Goal: Ask a question

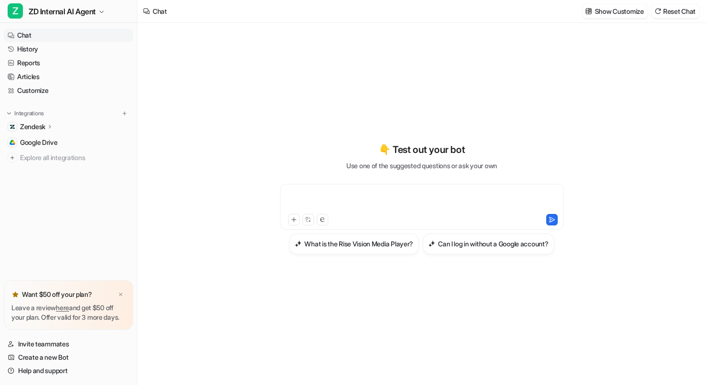
click at [458, 190] on div at bounding box center [421, 201] width 278 height 22
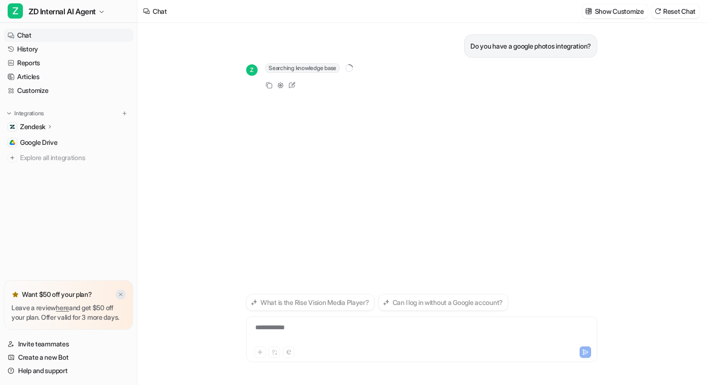
click at [125, 290] on div at bounding box center [121, 295] width 10 height 10
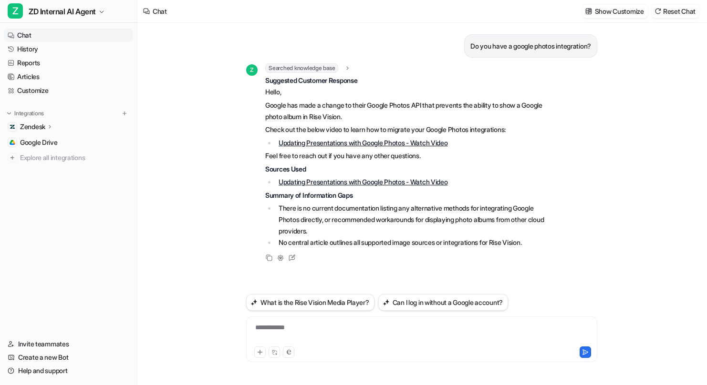
scroll to position [58, 0]
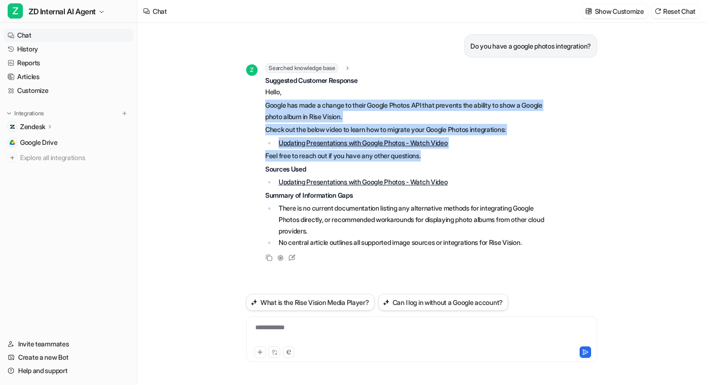
drag, startPoint x: 405, startPoint y: 111, endPoint x: 232, endPoint y: 68, distance: 178.8
click at [246, 68] on div "Z Searched knowledge base search_queries : "Google Photos integration,supported…" at bounding box center [395, 155] width 298 height 185
click at [597, 100] on div "Z Searched knowledge base search_queries : "Google Photos integration,supported…" at bounding box center [421, 163] width 351 height 200
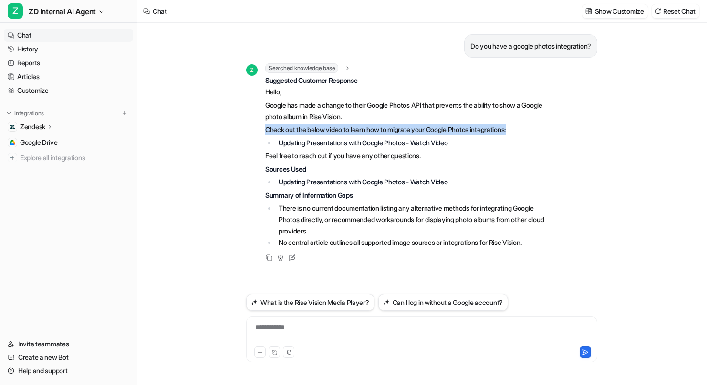
drag, startPoint x: 605, startPoint y: 96, endPoint x: 307, endPoint y: 91, distance: 297.6
click at [307, 91] on div "Z Searched knowledge base search_queries : "Google Photos integration,supported…" at bounding box center [421, 163] width 351 height 200
click at [307, 91] on span "Suggested Customer Response Hello, Google has made a change to their Google Pho…" at bounding box center [404, 162] width 279 height 174
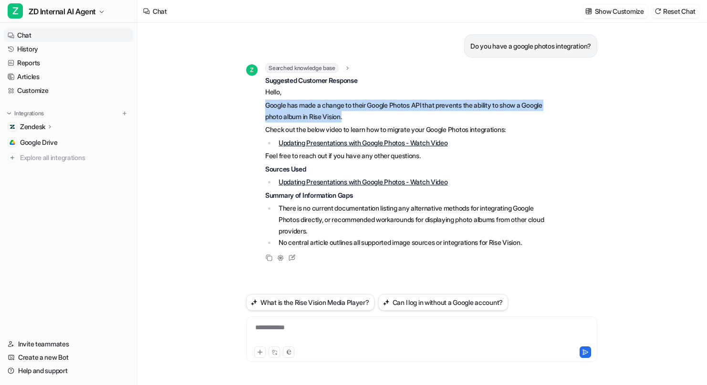
drag, startPoint x: 411, startPoint y: 87, endPoint x: 215, endPoint y: 62, distance: 197.0
click at [238, 62] on div "**********" at bounding box center [421, 204] width 366 height 362
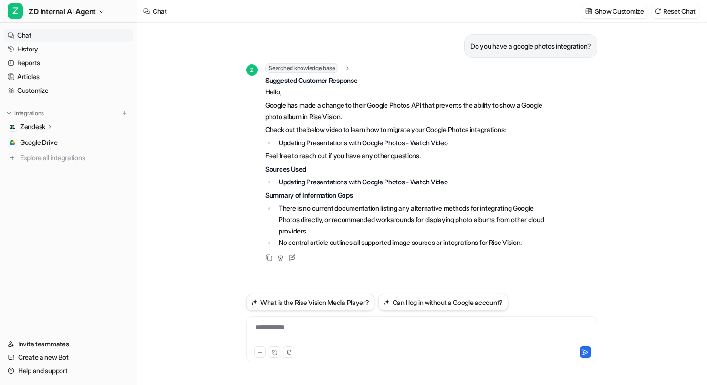
click at [302, 324] on div "**********" at bounding box center [464, 334] width 433 height 22
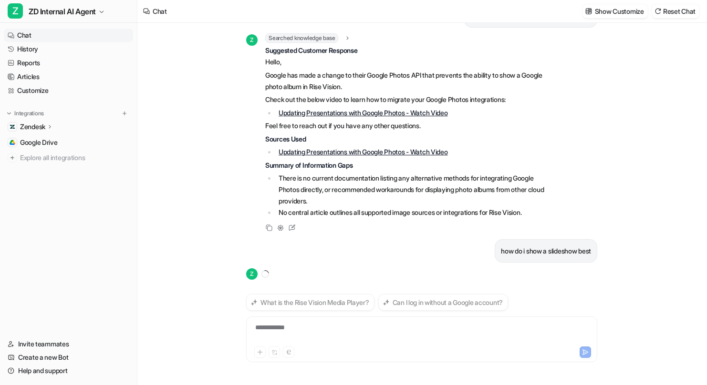
scroll to position [123, 0]
